Goal: Transaction & Acquisition: Purchase product/service

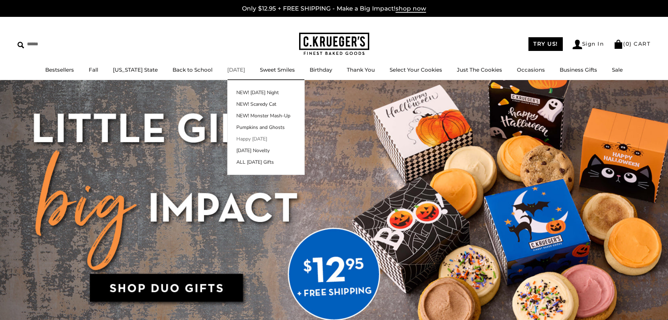
click at [258, 138] on link "Happy [DATE]" at bounding box center [266, 138] width 77 height 7
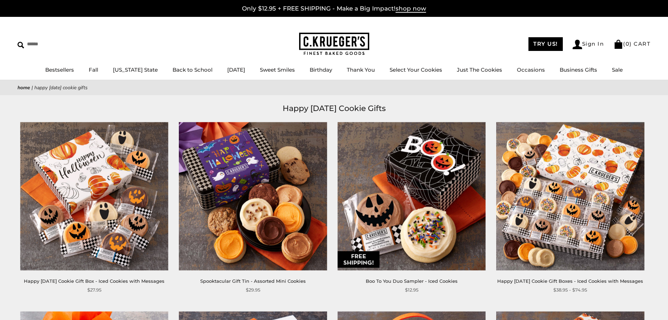
click at [548, 241] on img at bounding box center [571, 196] width 148 height 148
click at [86, 215] on img at bounding box center [94, 196] width 148 height 148
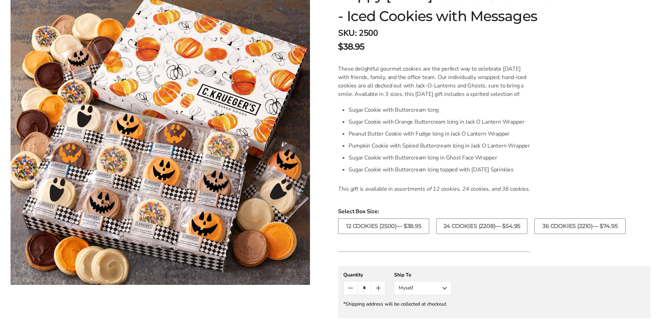
scroll to position [140, 0]
